Goal: Information Seeking & Learning: Check status

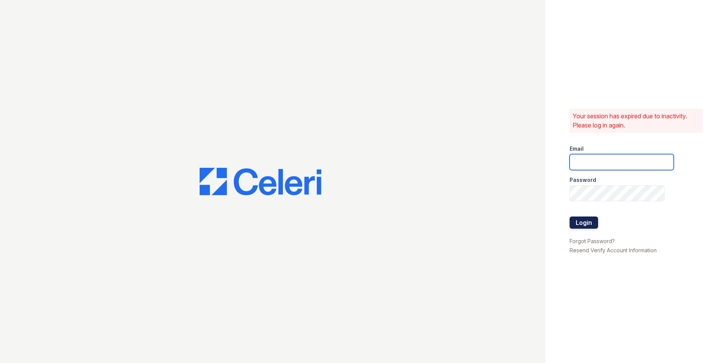
type input "[EMAIL_ADDRESS][DOMAIN_NAME]"
click at [595, 224] on button "Login" at bounding box center [584, 222] width 29 height 12
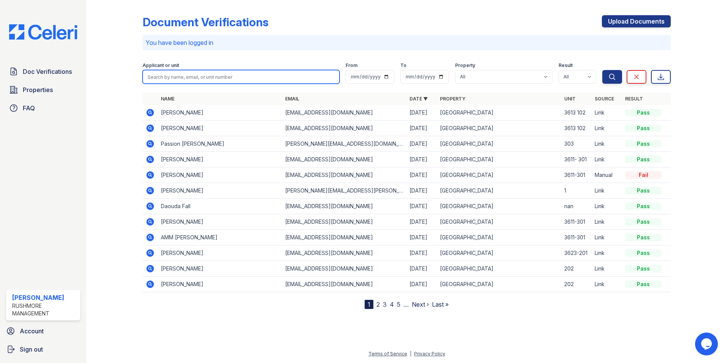
click at [214, 82] on input "search" at bounding box center [241, 77] width 197 height 14
type input "mills"
click at [603, 70] on button "Search" at bounding box center [613, 77] width 20 height 14
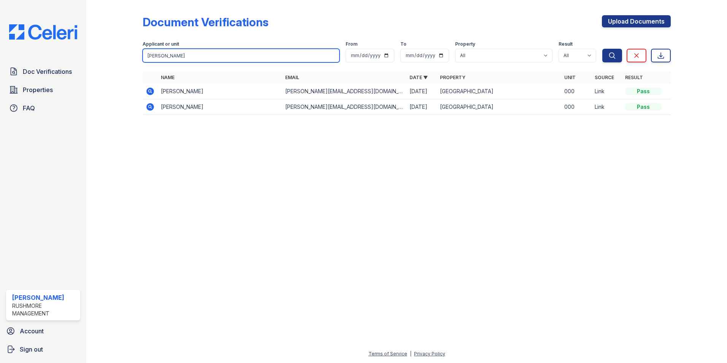
drag, startPoint x: 164, startPoint y: 56, endPoint x: 139, endPoint y: 56, distance: 24.7
click at [139, 56] on div "Document Verifications Upload Documents Filter Applicant or unit mills From To …" at bounding box center [407, 67] width 617 height 135
click at [169, 59] on input "mills" at bounding box center [241, 56] width 197 height 14
drag, startPoint x: 169, startPoint y: 59, endPoint x: 141, endPoint y: 53, distance: 29.0
click at [141, 53] on div "Document Verifications Upload Documents Filter Applicant or unit mills From To …" at bounding box center [407, 67] width 617 height 135
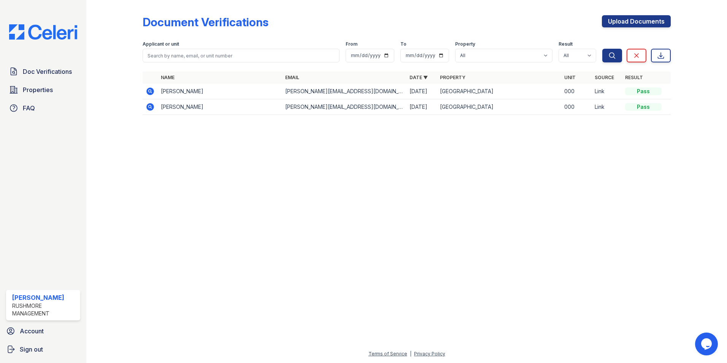
click at [55, 80] on div "Doc Verifications Properties FAQ" at bounding box center [43, 90] width 80 height 52
click at [55, 74] on span "Doc Verifications" at bounding box center [47, 71] width 49 height 9
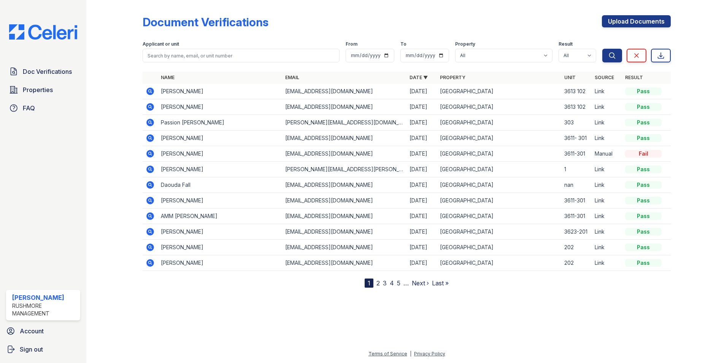
click at [379, 284] on link "2" at bounding box center [378, 283] width 3 height 8
click at [382, 284] on link "1" at bounding box center [382, 283] width 3 height 8
